Goal: Task Accomplishment & Management: Manage account settings

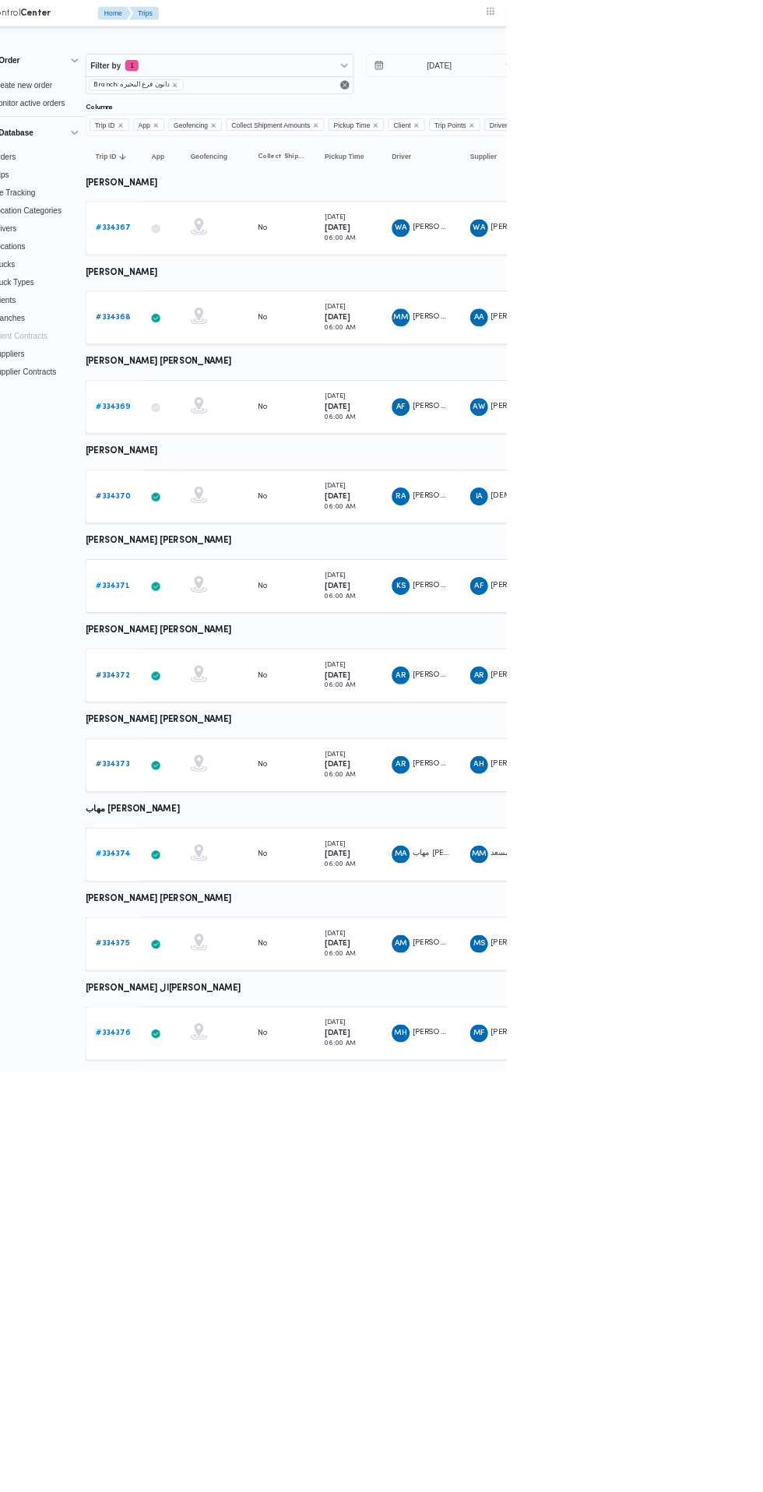
scroll to position [0, 25]
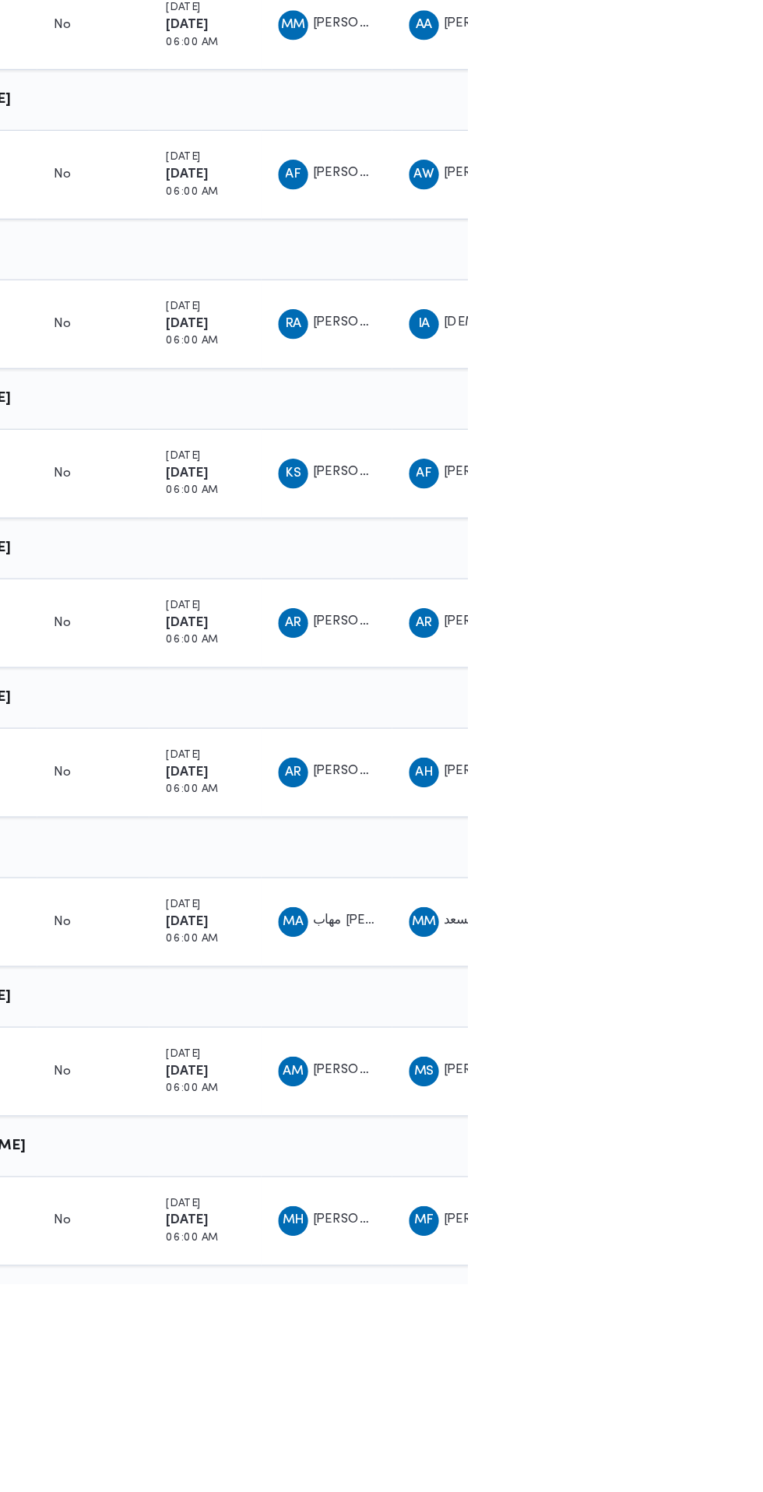
scroll to position [0, 24]
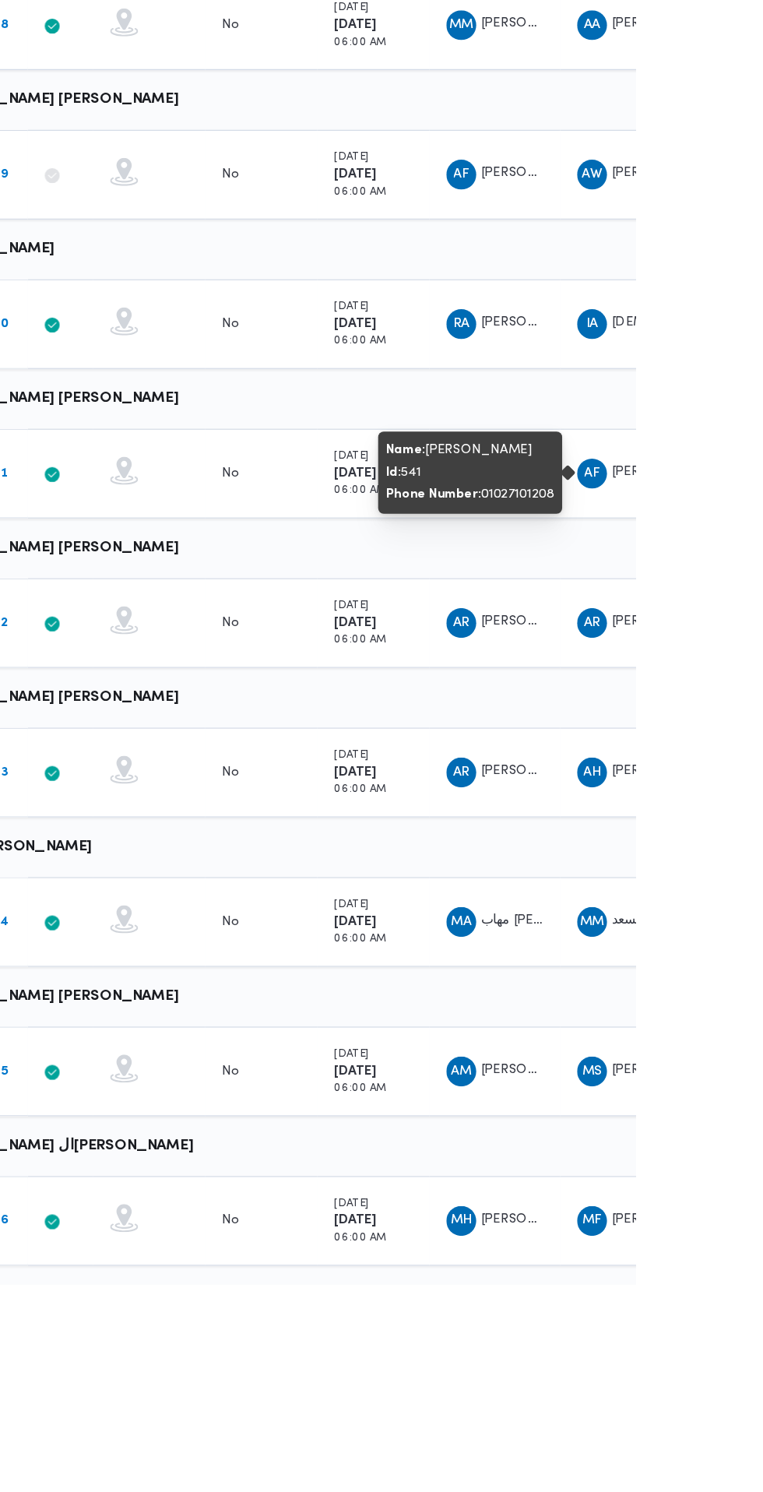
scroll to position [0, 0]
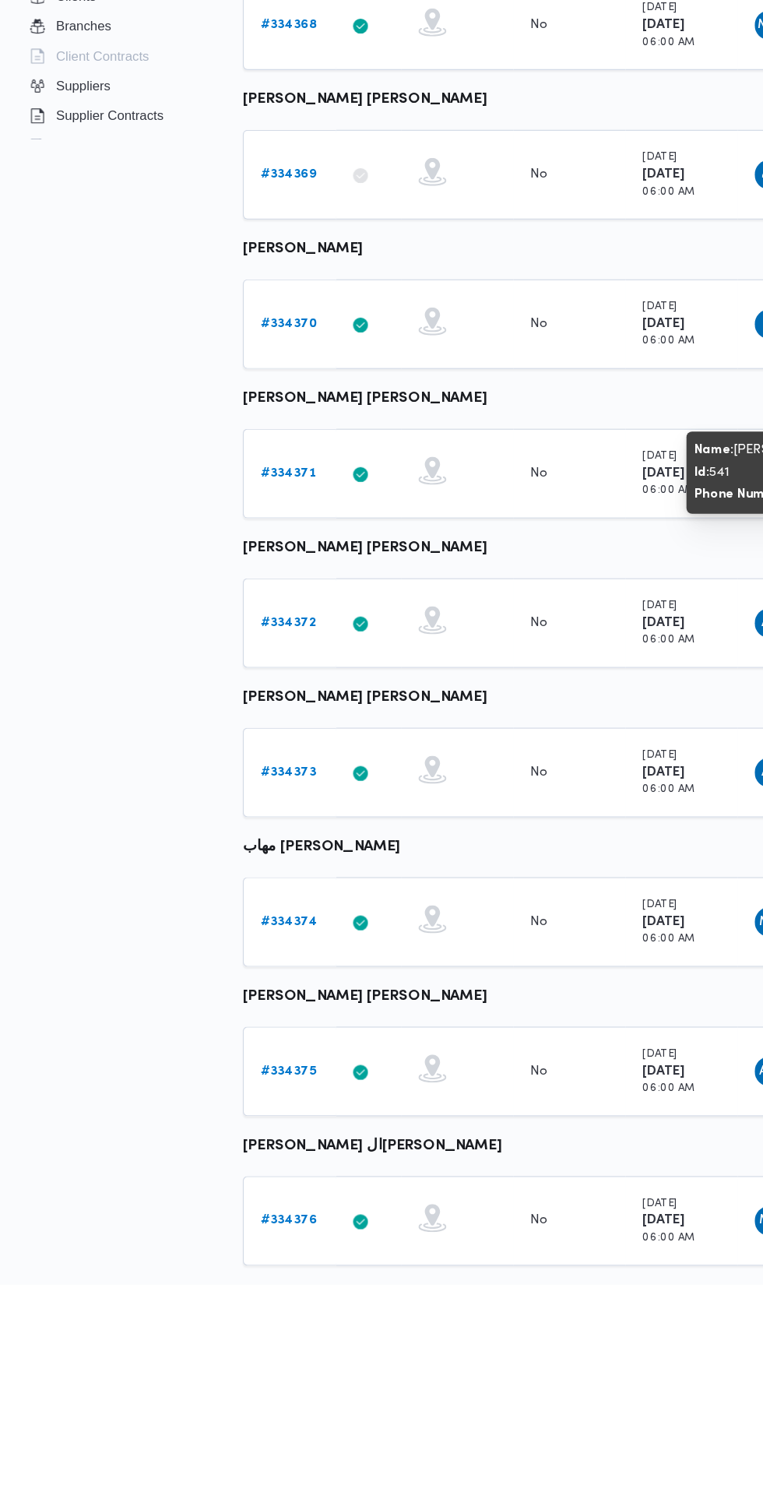
click at [237, 817] on b "# 334371" at bounding box center [240, 816] width 47 height 10
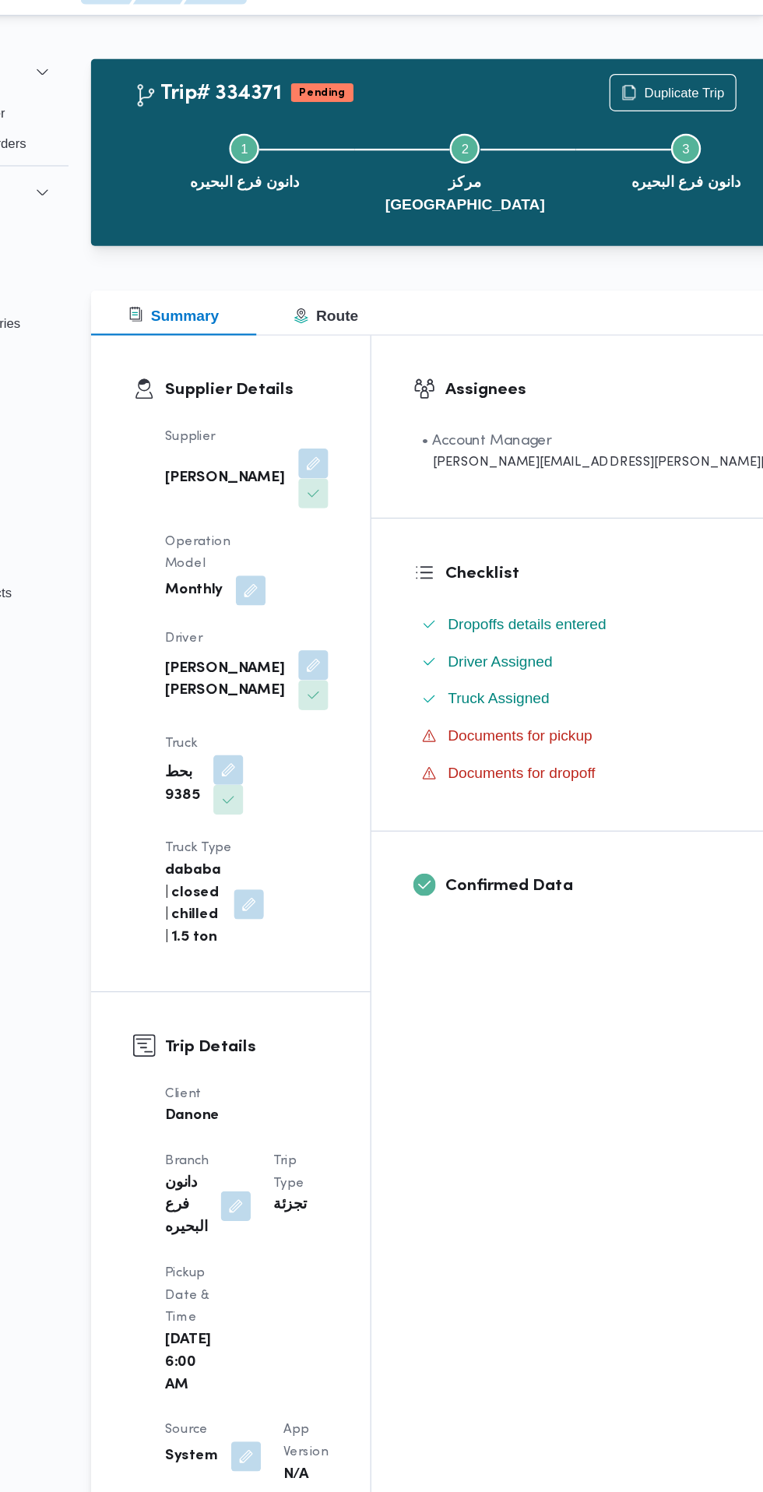
click at [375, 566] on button "button" at bounding box center [387, 578] width 25 height 25
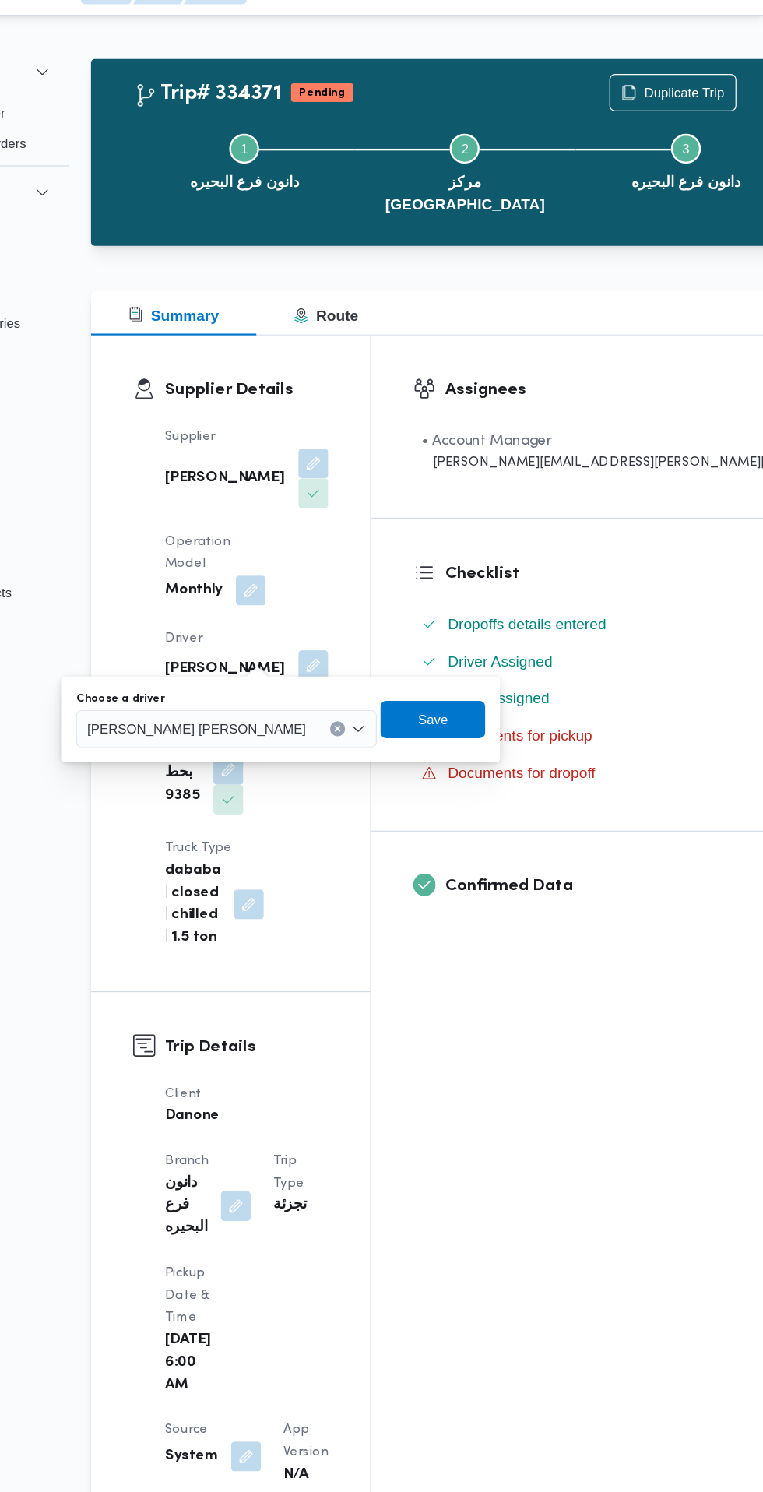
click at [388, 631] on input "Choose a driver" at bounding box center [389, 631] width 2 height 19
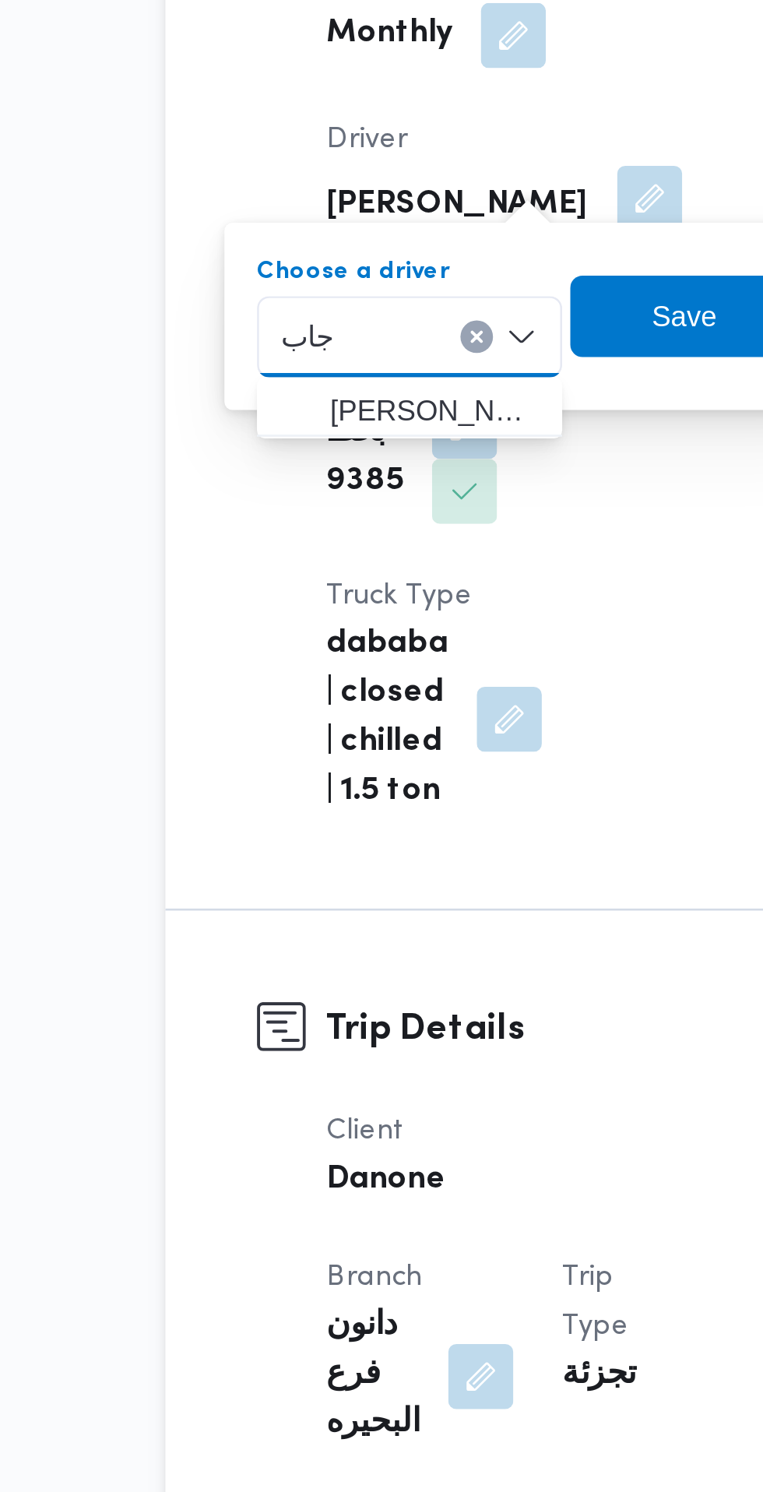
type input "جاب"
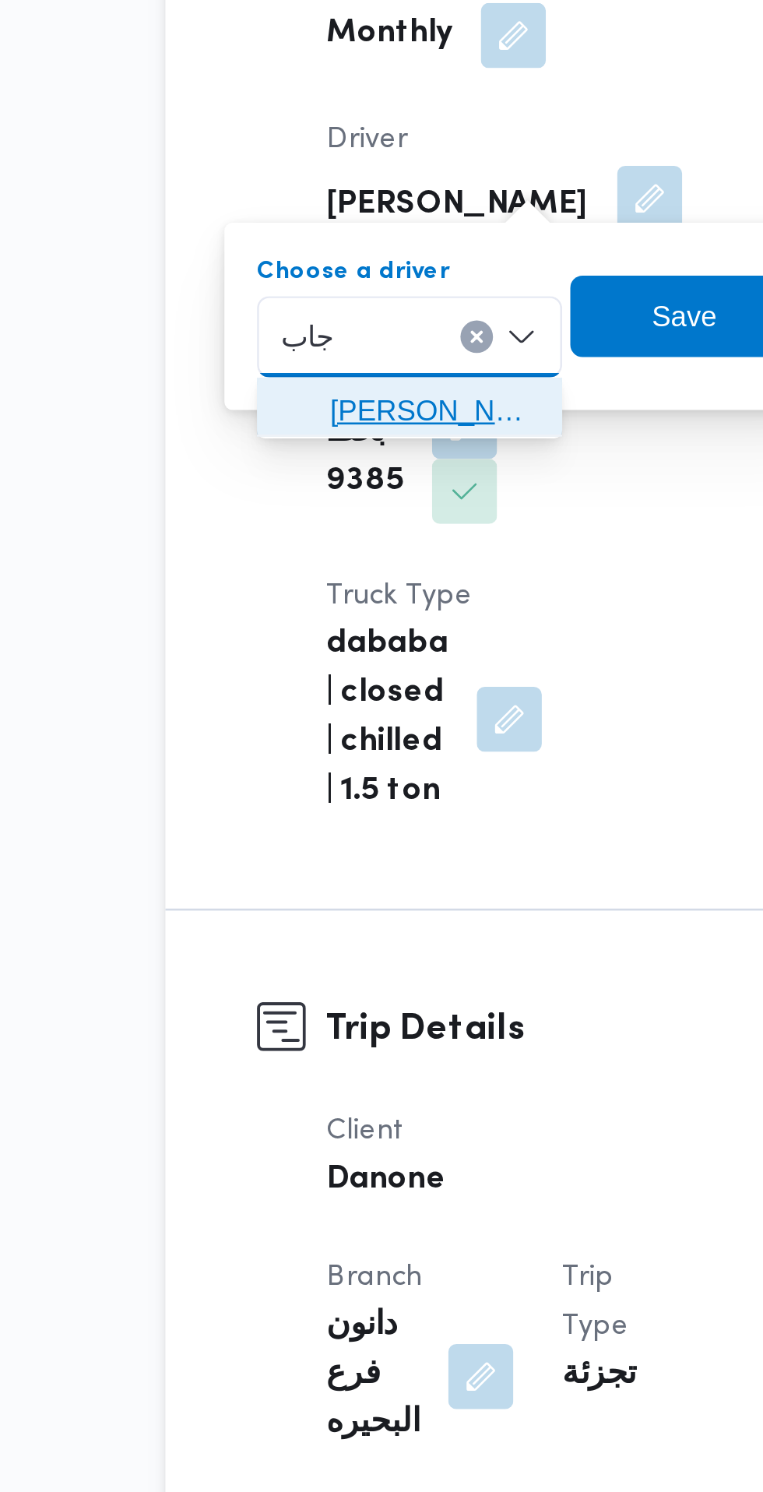
click at [321, 657] on span "[PERSON_NAME]" at bounding box center [305, 659] width 79 height 19
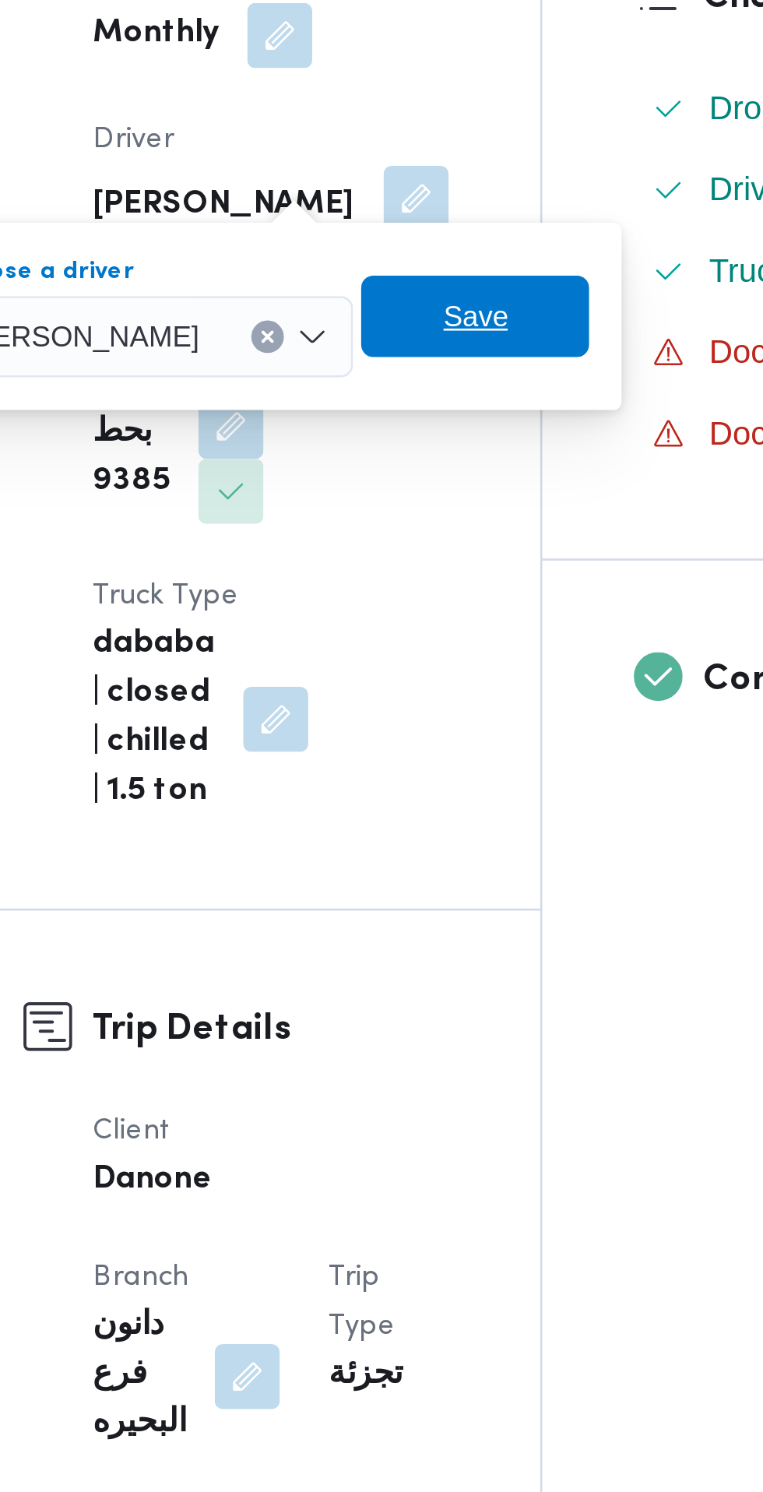
click at [423, 629] on span "Save" at bounding box center [410, 623] width 25 height 19
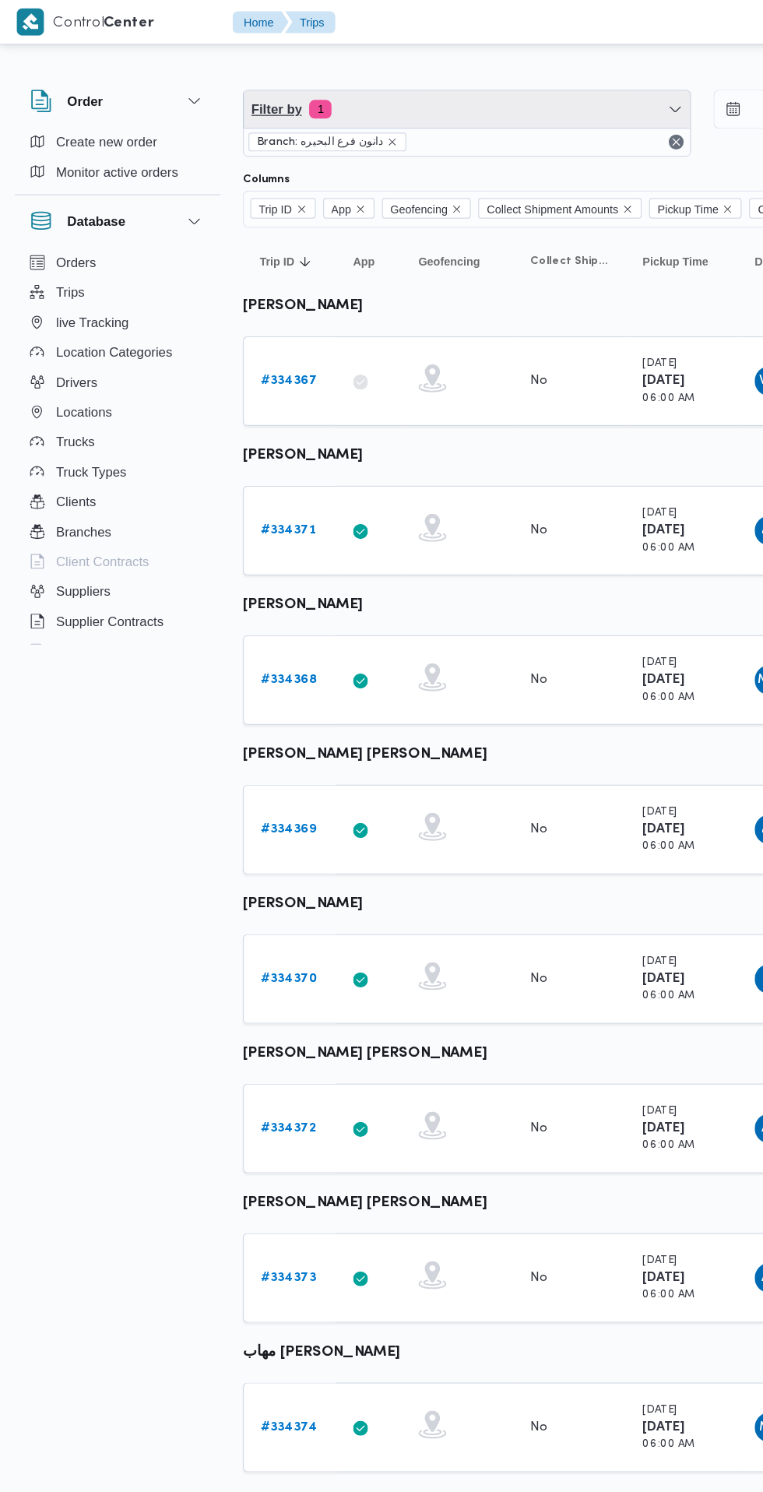
click at [392, 86] on span "Filter by 1" at bounding box center [389, 91] width 372 height 31
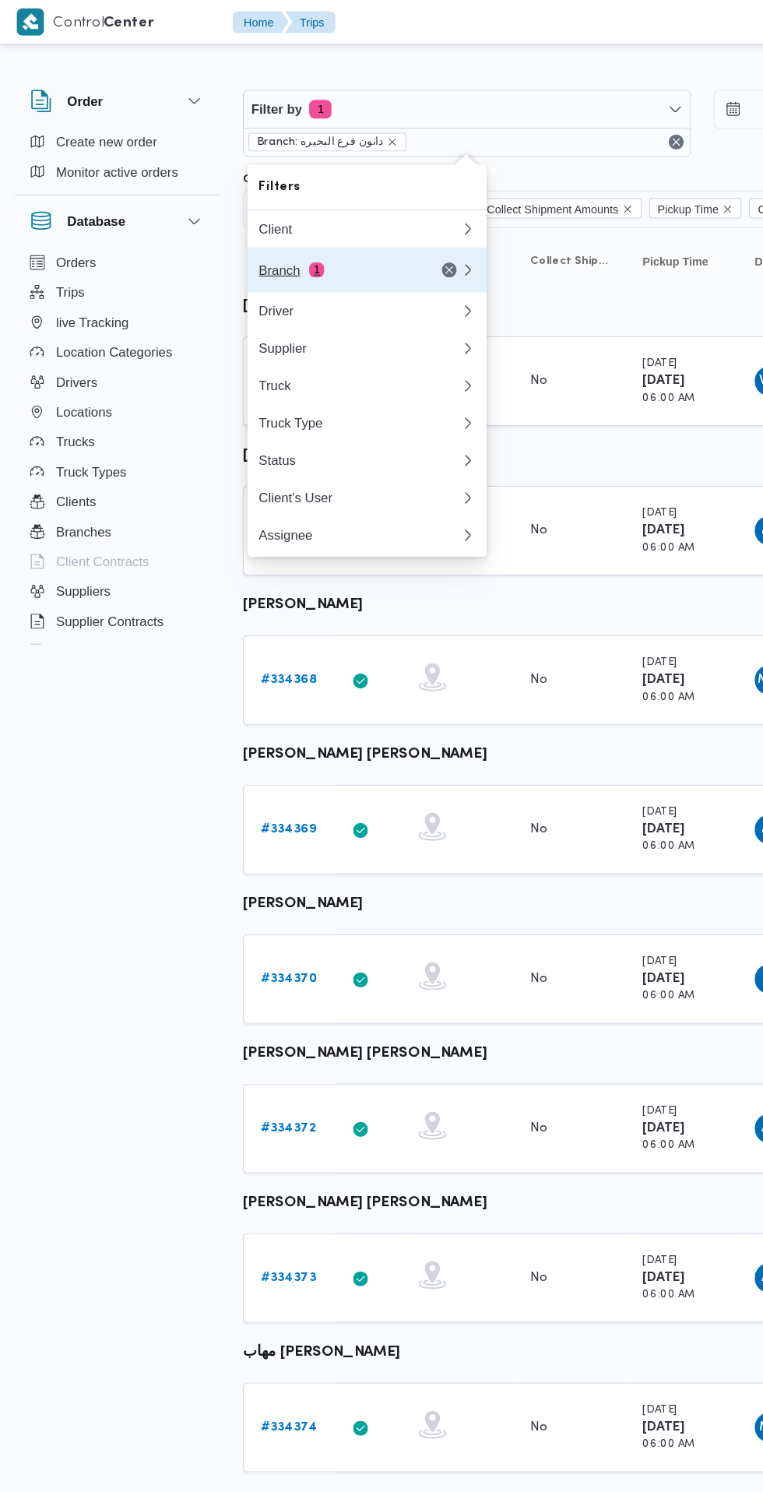
click at [310, 230] on div "Branch 1" at bounding box center [281, 225] width 131 height 12
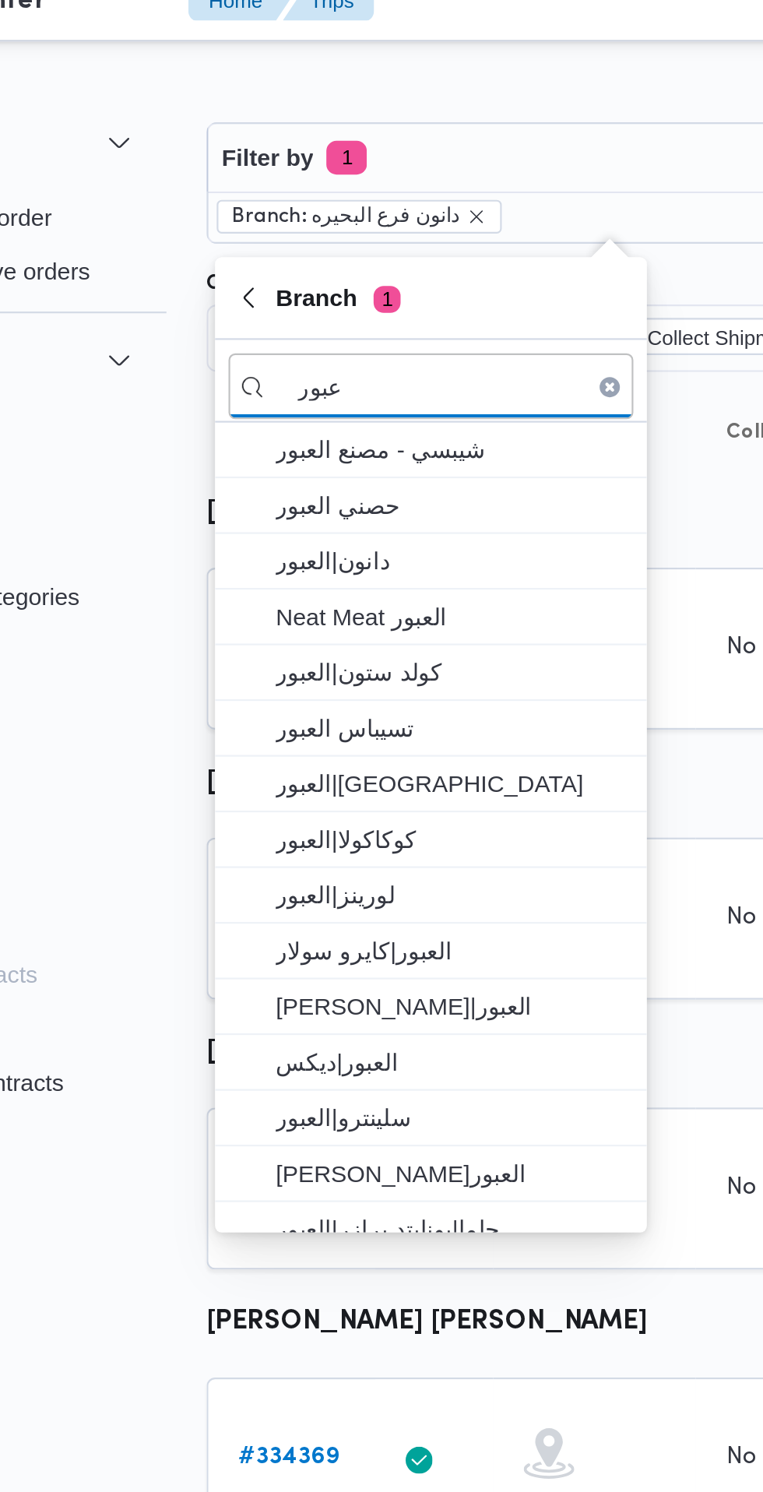
type input "عبور"
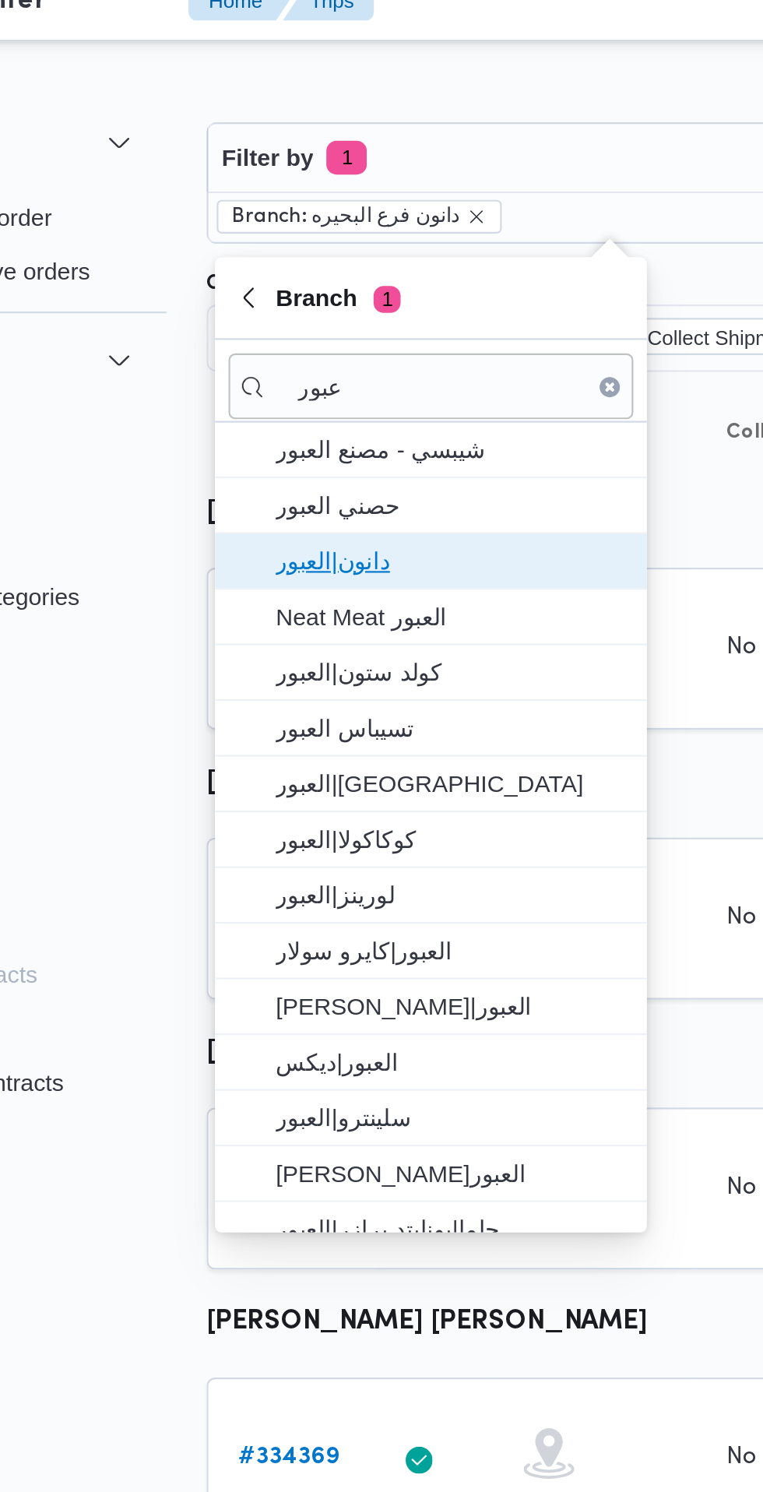
click at [326, 276] on span "دانون|العبور" at bounding box center [315, 277] width 162 height 19
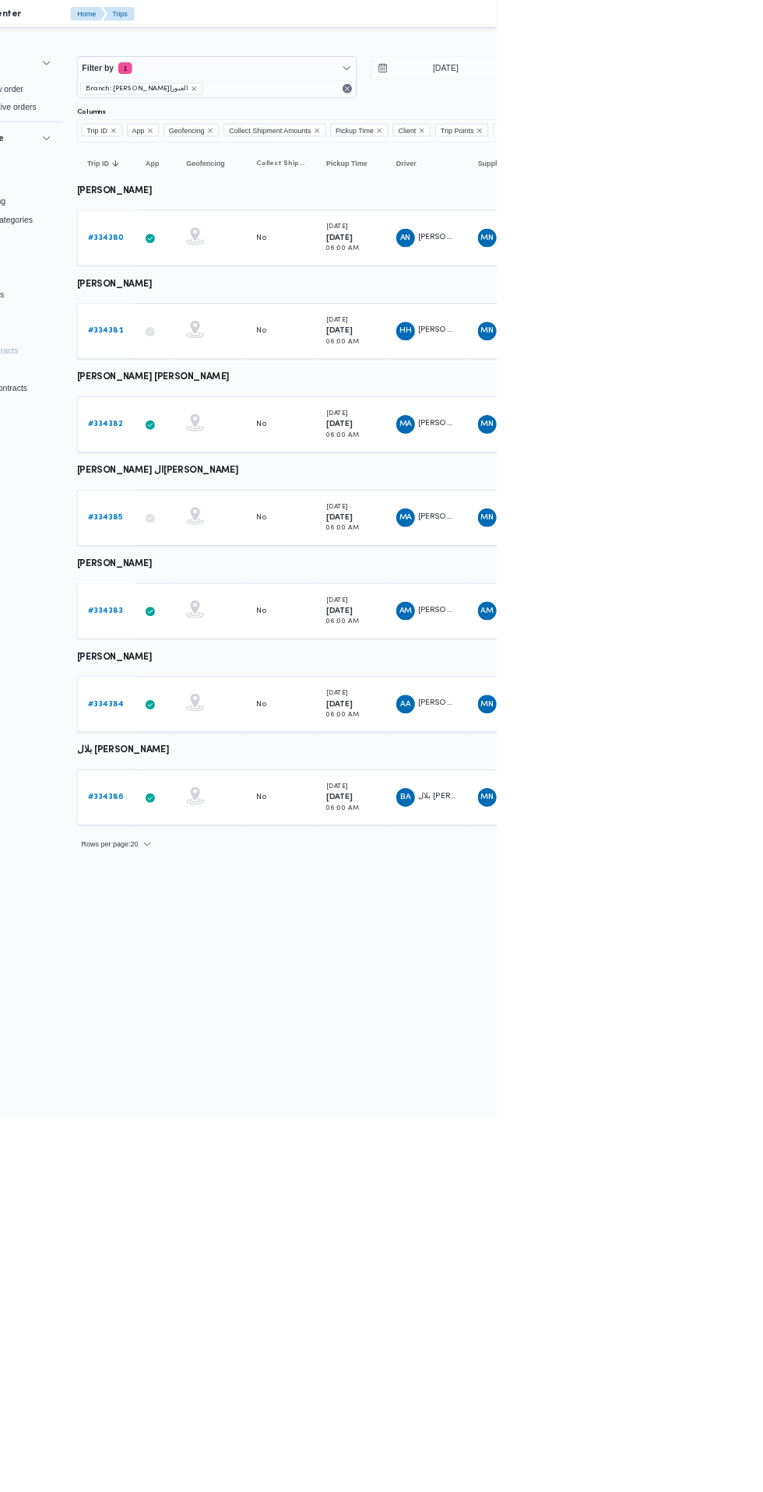
scroll to position [0, 25]
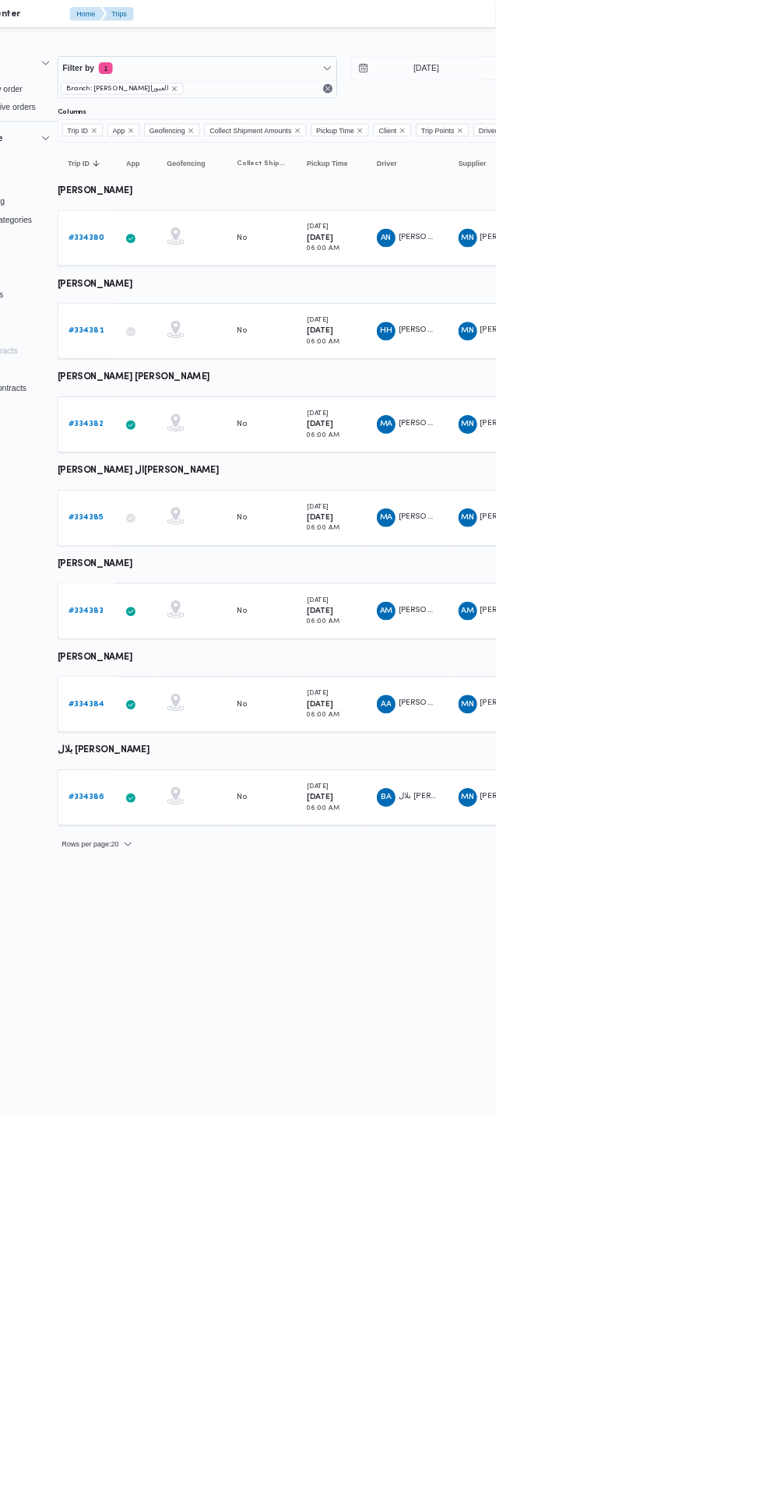
click at [214, 325] on link "# 334380" at bounding box center [216, 317] width 48 height 19
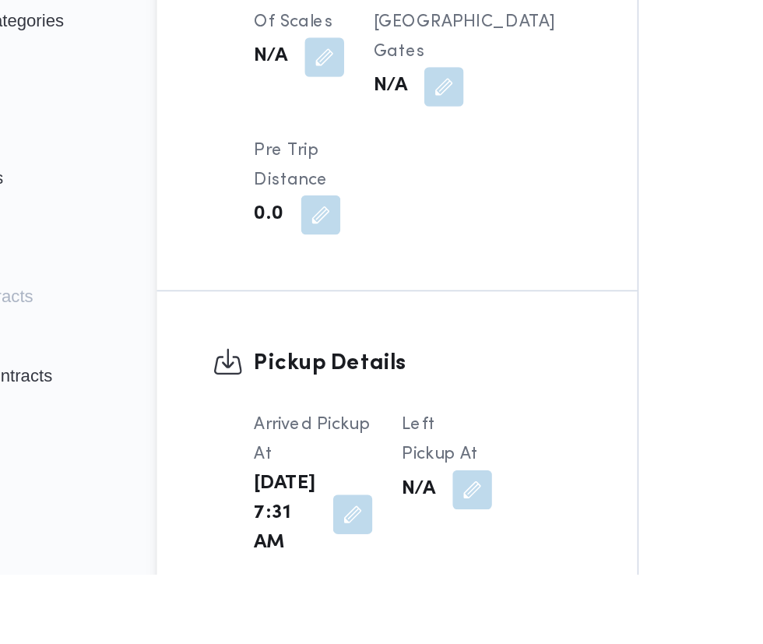
scroll to position [1244, 0]
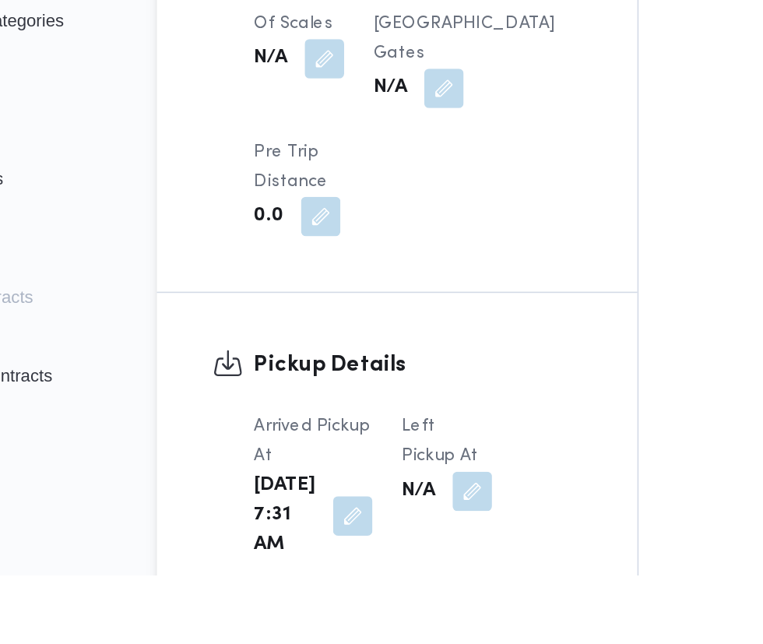
click at [396, 586] on button "button" at bounding box center [401, 591] width 25 height 25
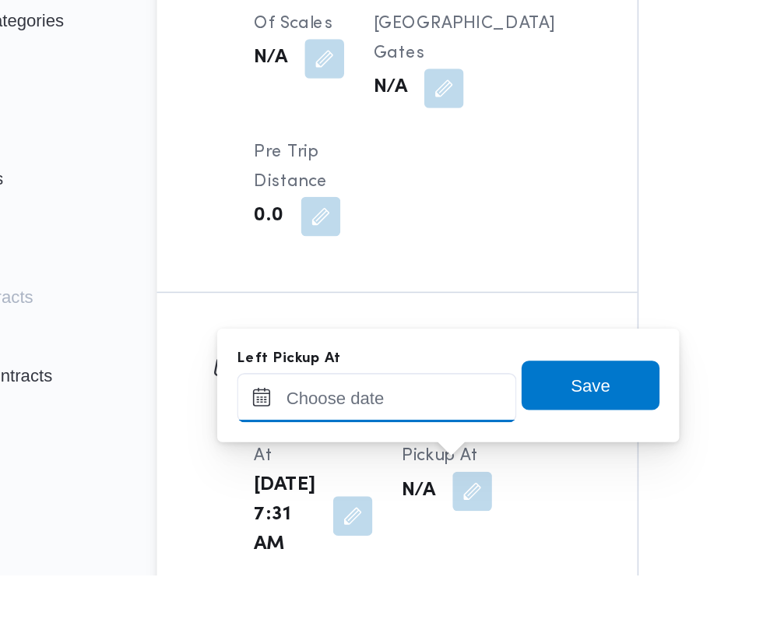
click at [375, 534] on input "Left Pickup At" at bounding box center [341, 531] width 177 height 31
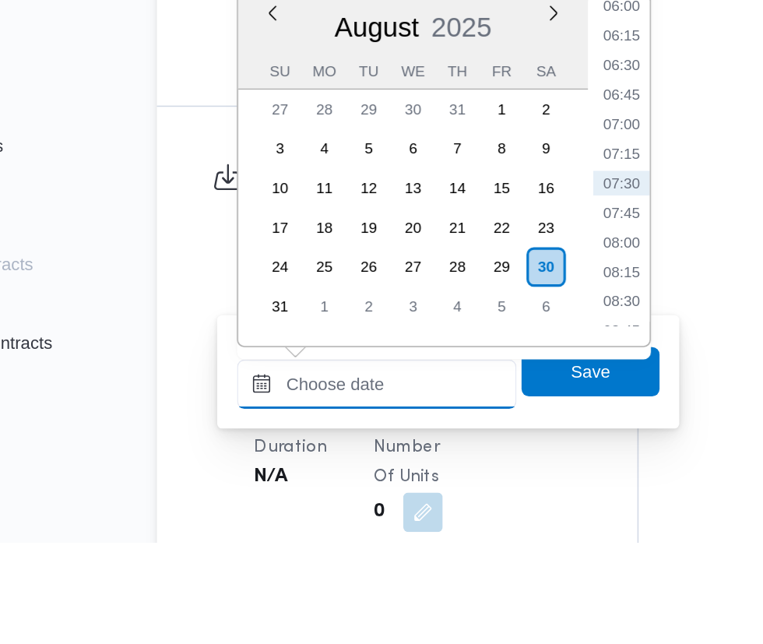
scroll to position [1354, 0]
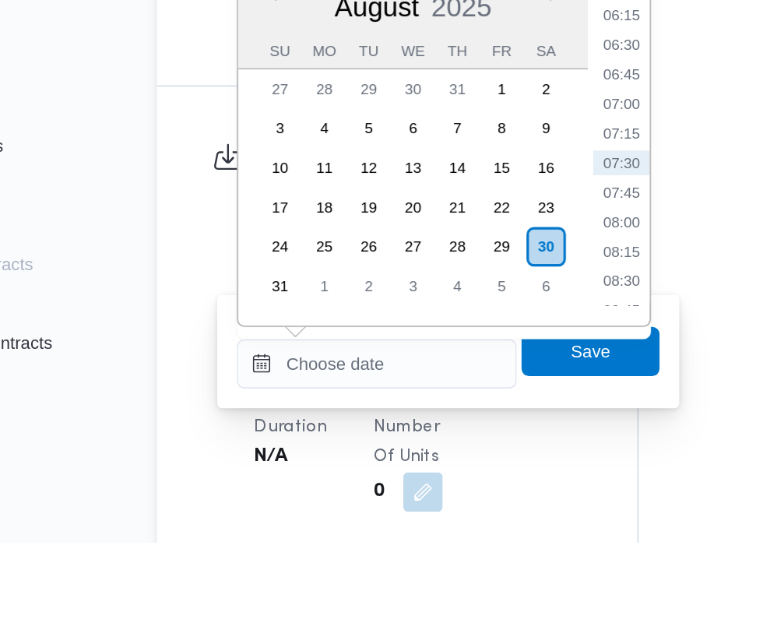
click at [501, 477] on li "08:30" at bounding box center [496, 479] width 36 height 16
type input "[DATE] 08:30"
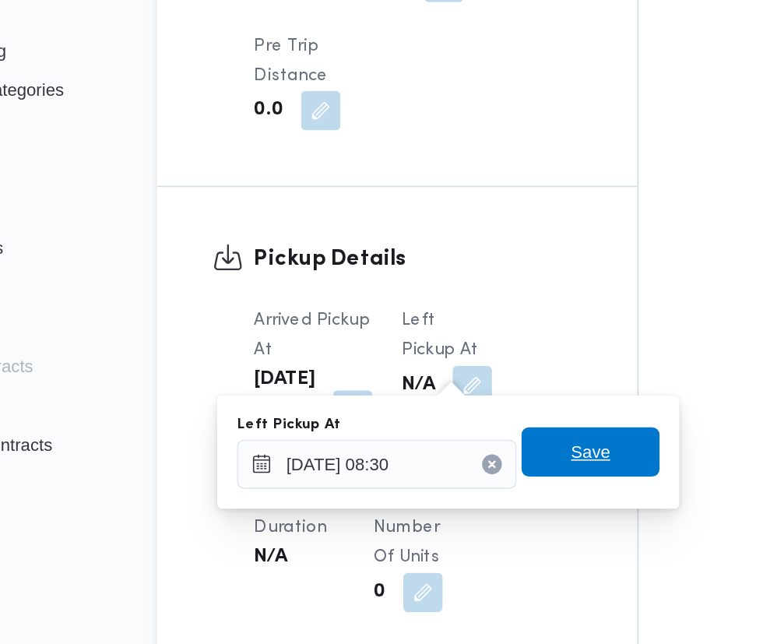
click at [489, 524] on span "Save" at bounding box center [476, 522] width 25 height 19
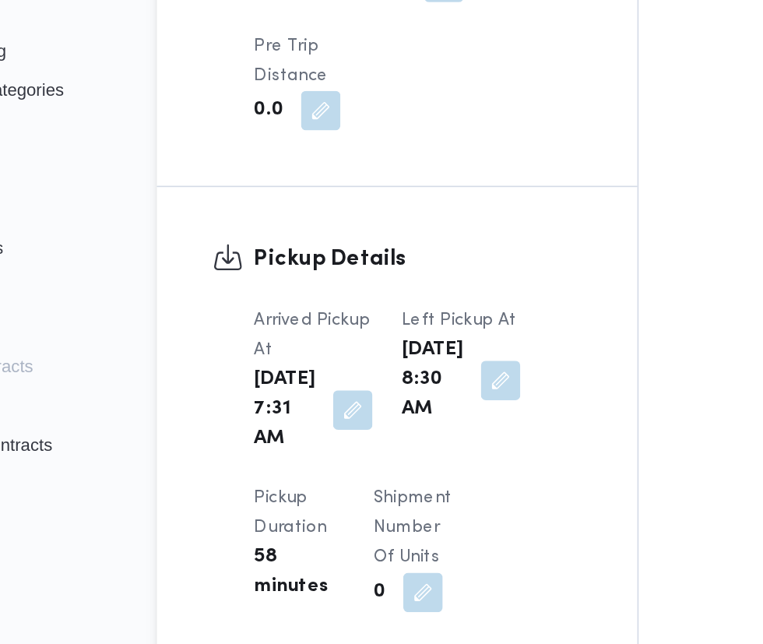
click at [407, 490] on button "button" at bounding box center [419, 477] width 25 height 25
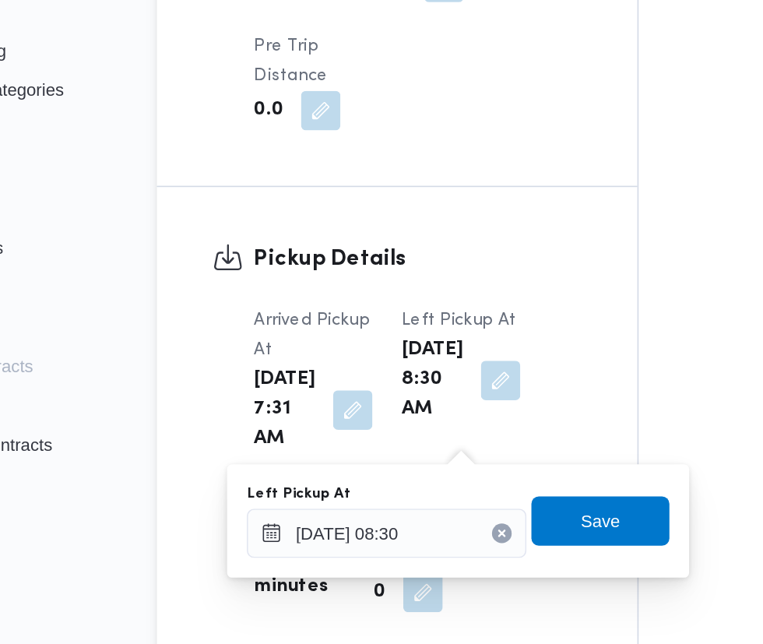
click at [427, 575] on button "Clear input" at bounding box center [420, 574] width 12 height 12
type input "[DATE] 08:30"
click at [427, 572] on button "Clear input" at bounding box center [420, 574] width 12 height 12
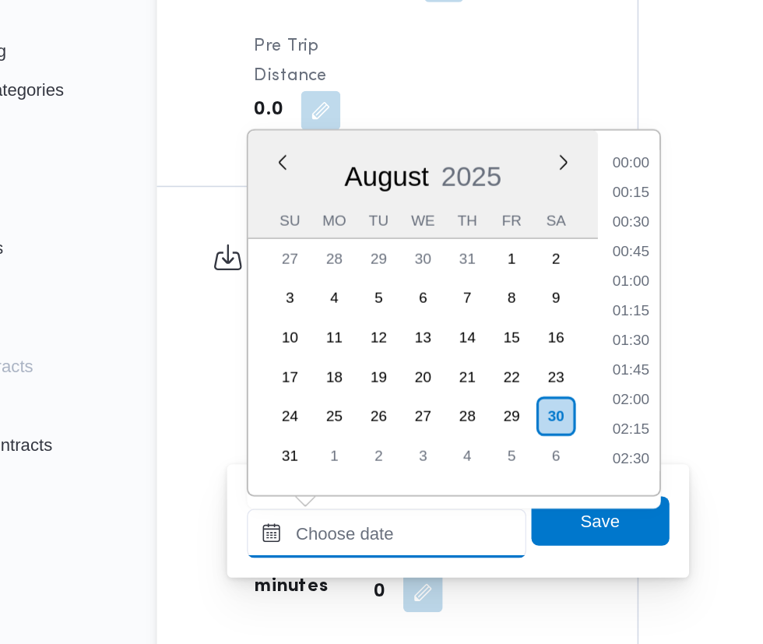
scroll to position [453, 0]
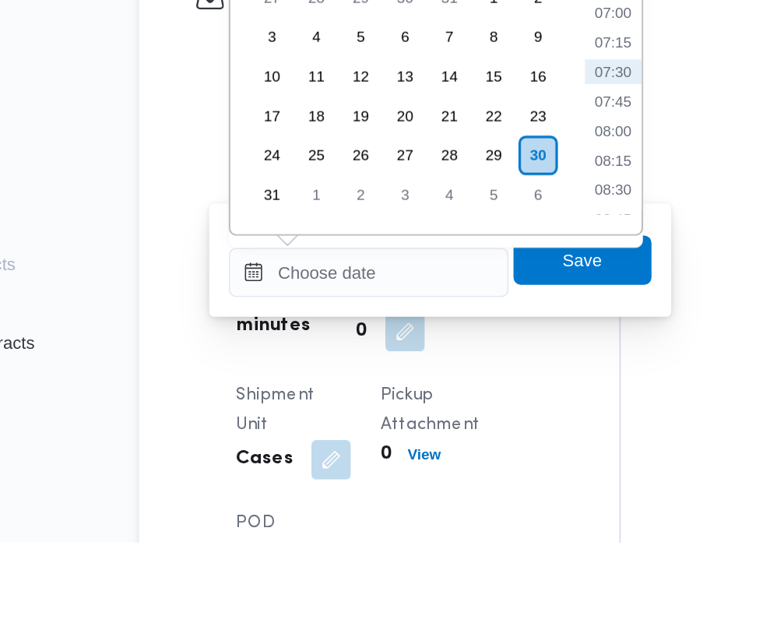
type input "[DATE] 08:30"
